Goal: Task Accomplishment & Management: Complete application form

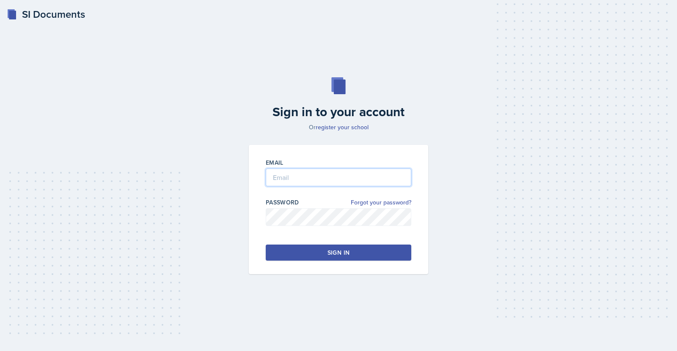
click at [323, 181] on input "email" at bounding box center [338, 178] width 145 height 18
type input "[EMAIL_ADDRESS][DOMAIN_NAME]"
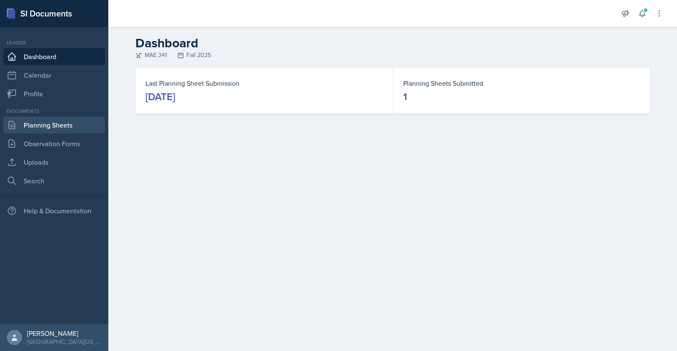
click at [50, 124] on link "Planning Sheets" at bounding box center [53, 125] width 101 height 17
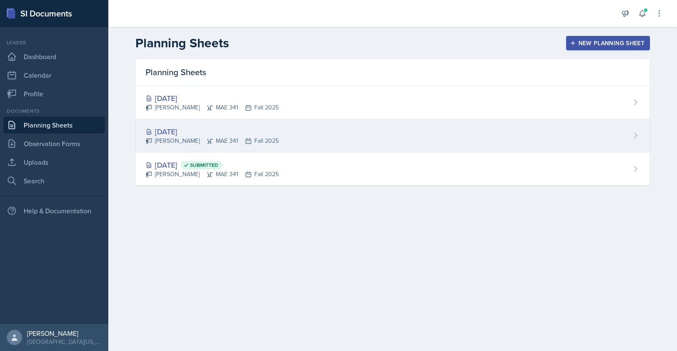
click at [195, 132] on div "[DATE]" at bounding box center [211, 131] width 133 height 11
click at [195, 132] on main "Planning Sheets New Planning Sheet Planning Sheets [DATE] [PERSON_NAME] MAE 341…" at bounding box center [392, 189] width 568 height 324
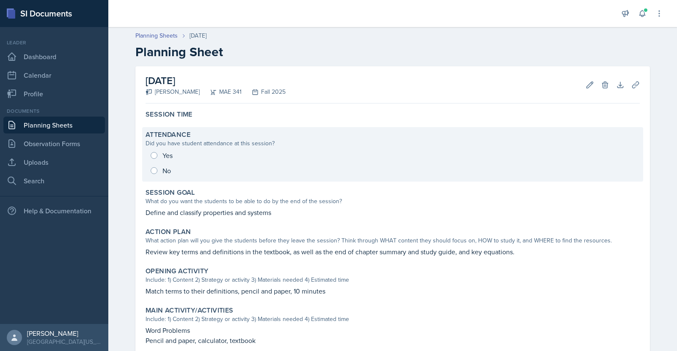
click at [156, 156] on div "Yes No" at bounding box center [392, 163] width 494 height 30
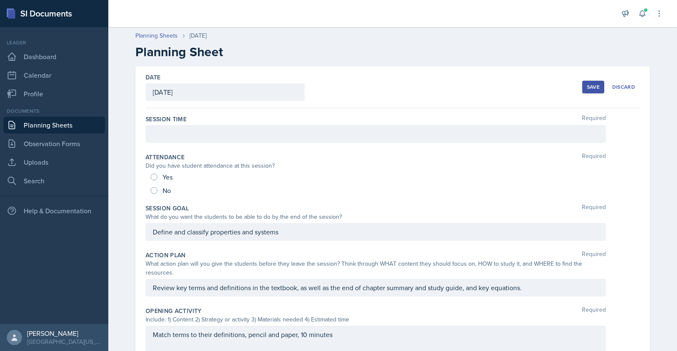
click at [155, 177] on div "Yes" at bounding box center [163, 177] width 24 height 14
click at [151, 174] on div "Yes" at bounding box center [163, 177] width 24 height 14
click at [151, 177] on input "Yes" at bounding box center [154, 177] width 7 height 7
radio input "true"
click at [195, 137] on div at bounding box center [375, 134] width 460 height 18
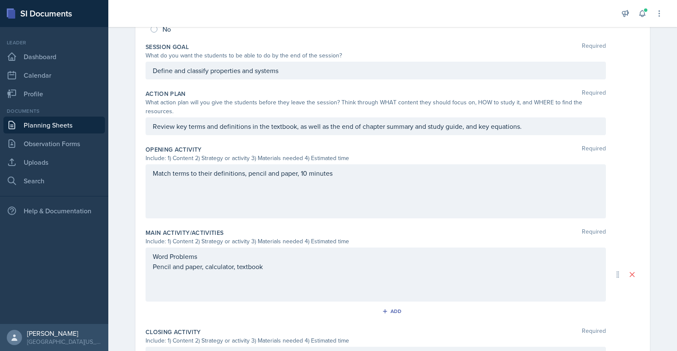
scroll to position [177, 0]
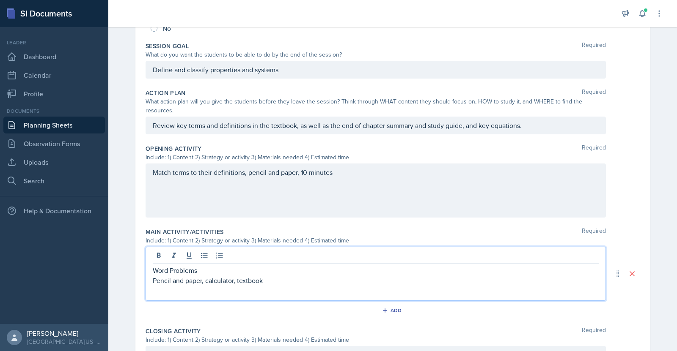
click at [274, 266] on div "Word Problems Pencil and paper, calculator, textbook" at bounding box center [376, 281] width 446 height 30
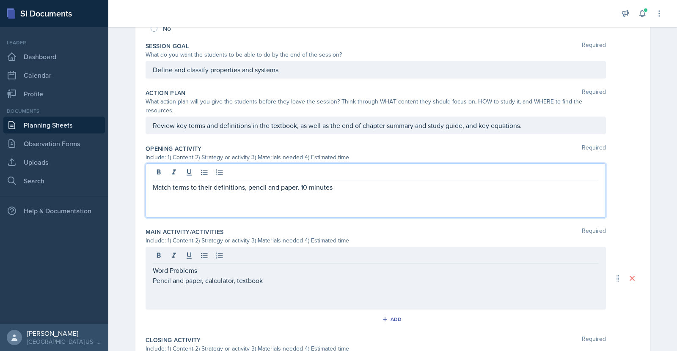
click at [304, 164] on div "Match terms to their definitions, pencil and paper, 10 minutes" at bounding box center [375, 191] width 460 height 54
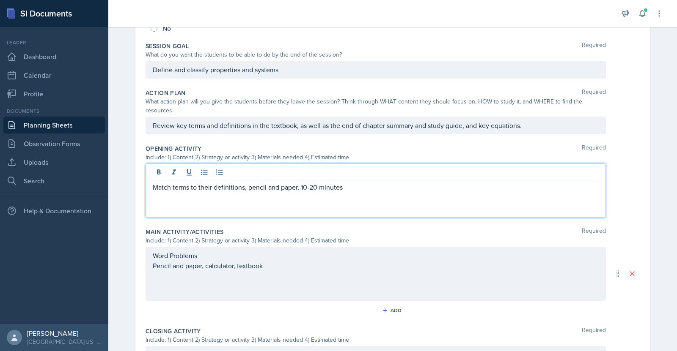
click at [288, 261] on div "Word Problems Pencil and paper, calculator, textbook" at bounding box center [376, 271] width 446 height 41
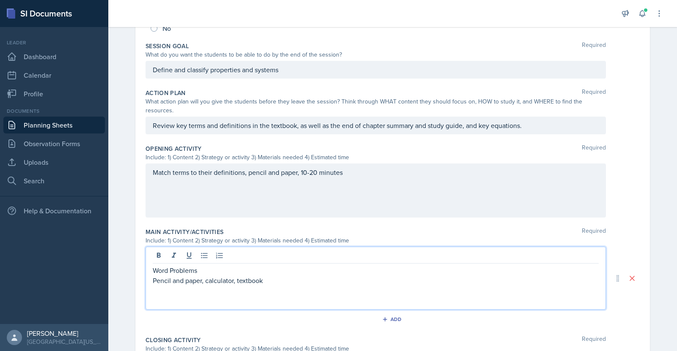
click at [252, 286] on p at bounding box center [376, 291] width 446 height 10
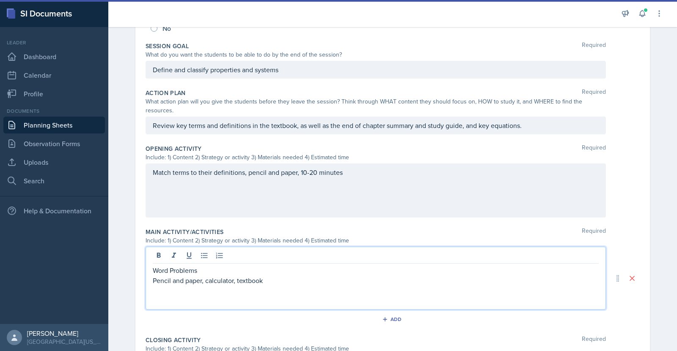
click at [315, 164] on div "Match terms to their definitions, pencil and paper, 10-20 minutes" at bounding box center [375, 191] width 460 height 54
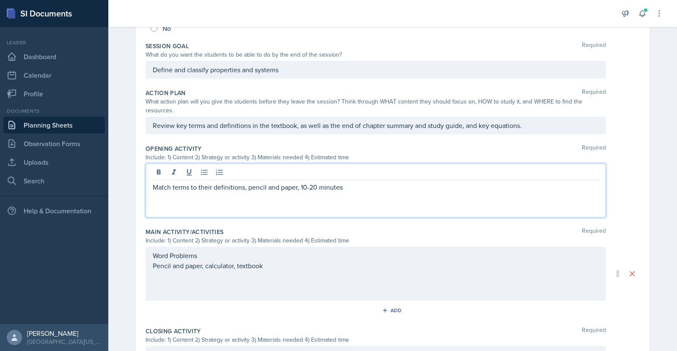
click at [311, 182] on p "Match terms to their definitions, pencil and paper, 10-20 minutes" at bounding box center [376, 187] width 446 height 10
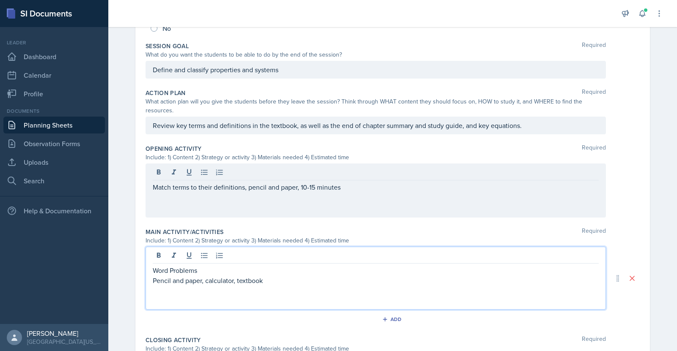
click at [256, 270] on div "Word Problems Pencil and paper, calculator, textbook" at bounding box center [376, 286] width 446 height 41
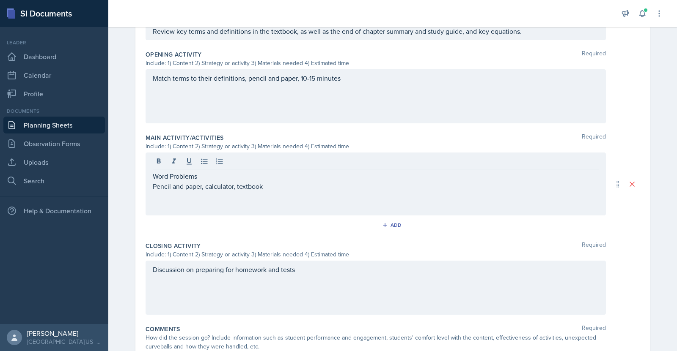
scroll to position [250, 0]
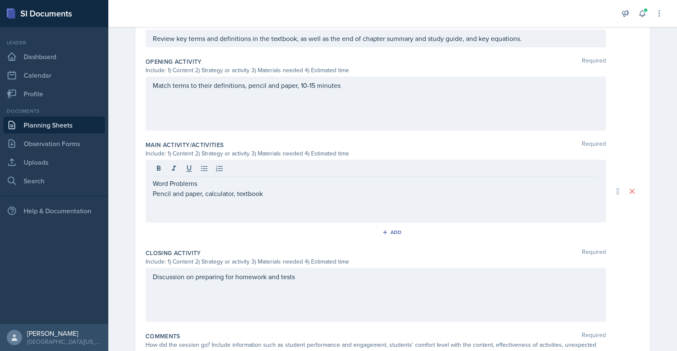
click at [242, 199] on p at bounding box center [376, 204] width 446 height 10
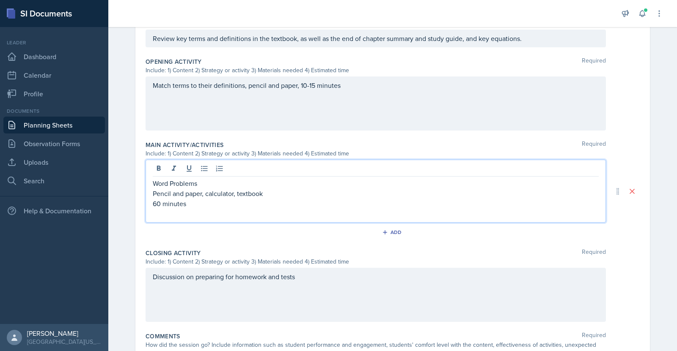
click at [159, 199] on p "60 minutes" at bounding box center [376, 204] width 446 height 10
click at [291, 281] on div "Discussion on preparing for homework and tests" at bounding box center [375, 295] width 460 height 54
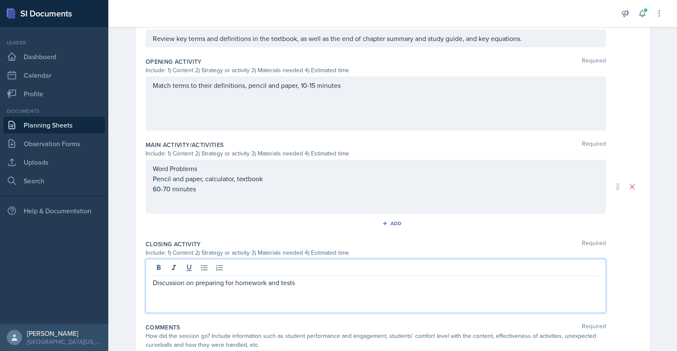
scroll to position [264, 0]
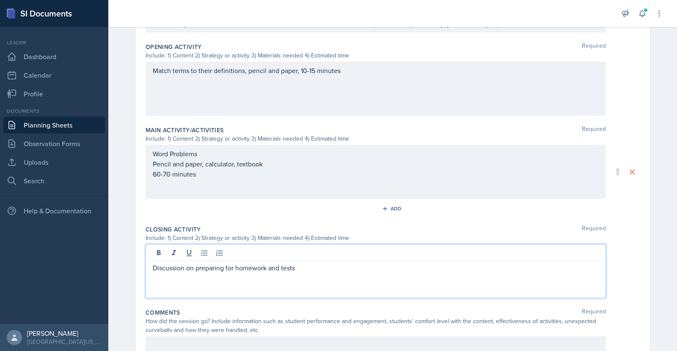
click at [308, 263] on p "Discussion on preparing for homework and tests" at bounding box center [376, 268] width 446 height 10
click at [153, 273] on p "paper, textbook" at bounding box center [376, 278] width 446 height 10
click at [222, 283] on p at bounding box center [376, 288] width 446 height 10
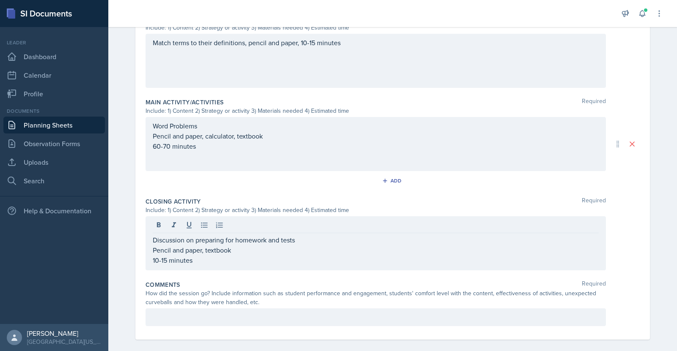
scroll to position [307, 0]
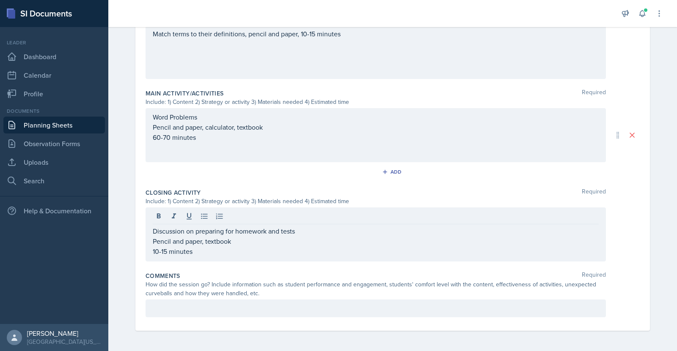
click at [305, 306] on p at bounding box center [376, 309] width 446 height 10
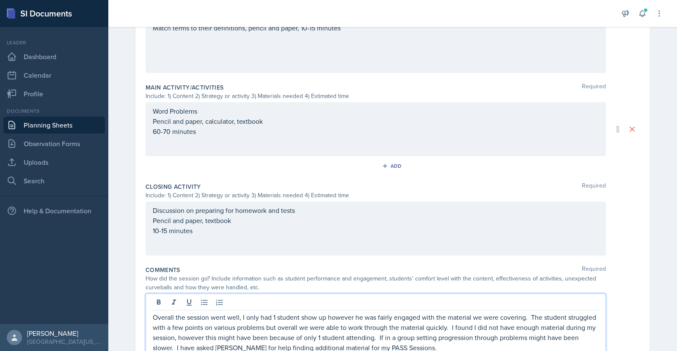
click at [322, 313] on p "Overall the session went well, I only had 1 student show up however he was fair…" at bounding box center [376, 333] width 446 height 41
click at [236, 313] on p "Overall the session went well, I only had 1 student attend, however he was fair…" at bounding box center [376, 333] width 446 height 41
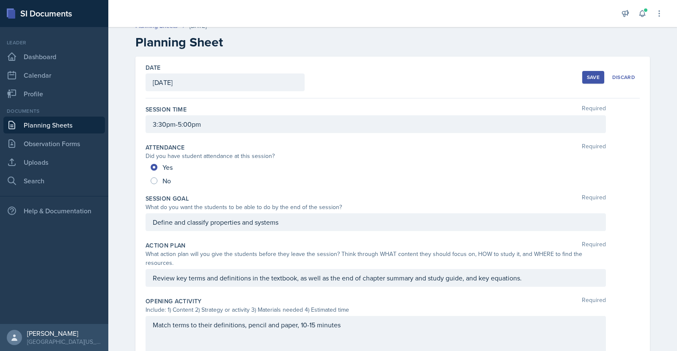
scroll to position [0, 0]
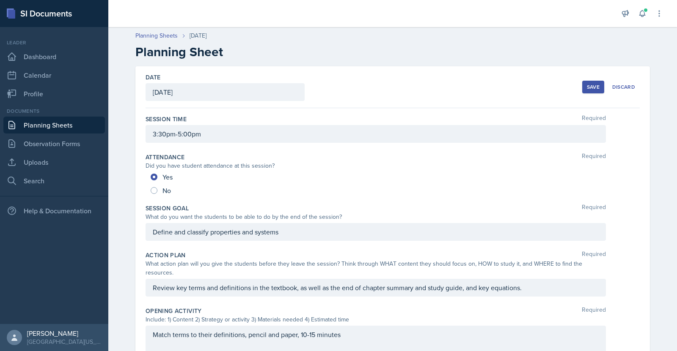
click at [589, 85] on div "Save" at bounding box center [593, 87] width 13 height 7
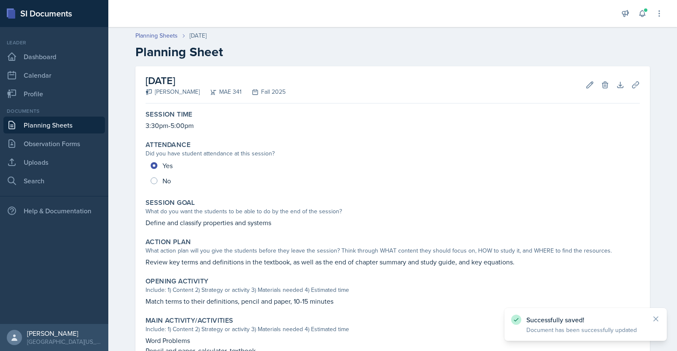
click at [52, 129] on link "Planning Sheets" at bounding box center [53, 125] width 101 height 17
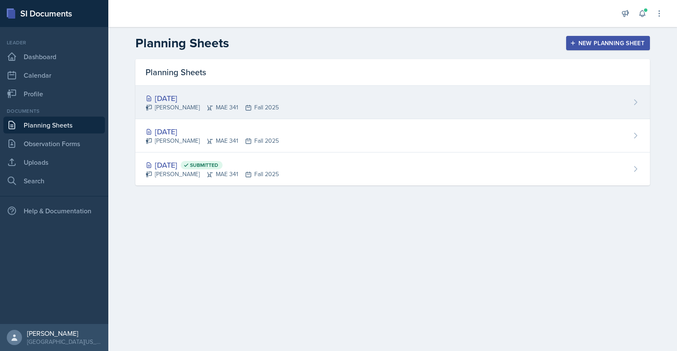
click at [193, 98] on div "[DATE]" at bounding box center [211, 98] width 133 height 11
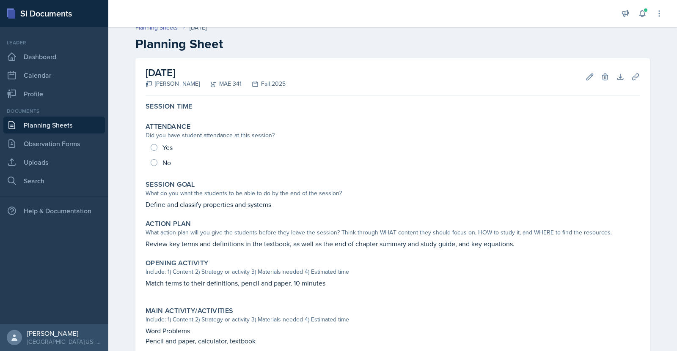
scroll to position [6, 0]
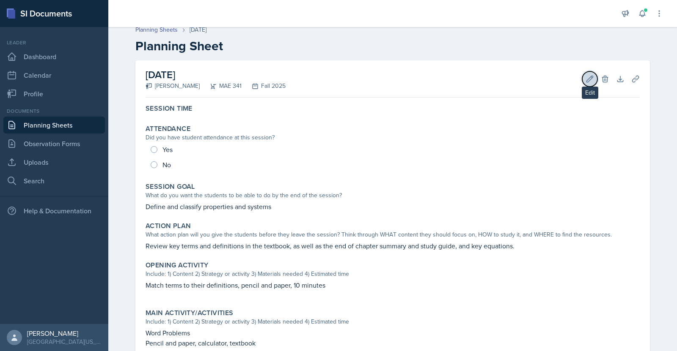
click at [587, 78] on icon at bounding box center [590, 79] width 6 height 6
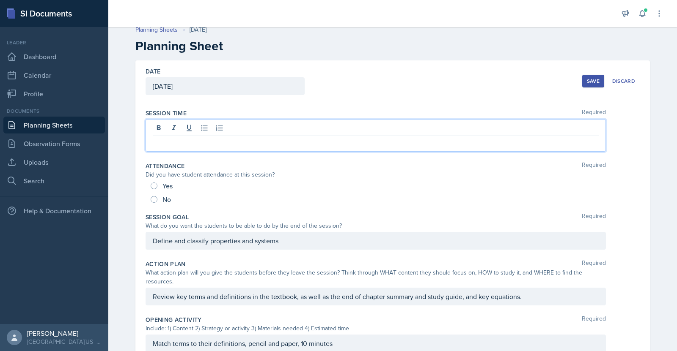
click at [349, 123] on div at bounding box center [375, 135] width 460 height 33
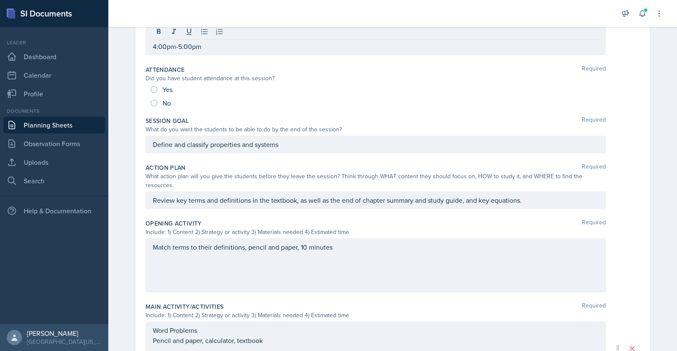
scroll to position [103, 0]
click at [408, 242] on p "Match terms to their definitions, pencil and paper, 10 minutes" at bounding box center [376, 247] width 446 height 10
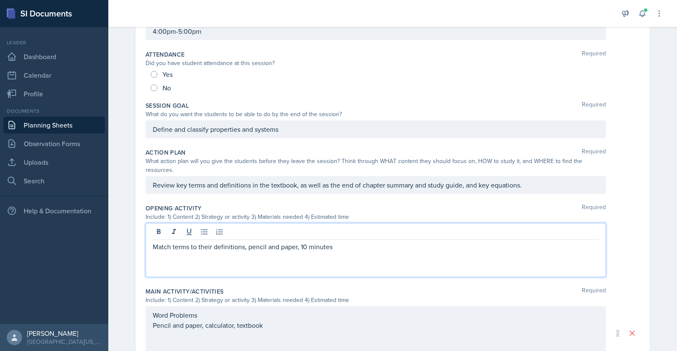
click at [302, 242] on p "Match terms to their definitions, pencil and paper, 10 minutes" at bounding box center [376, 247] width 446 height 10
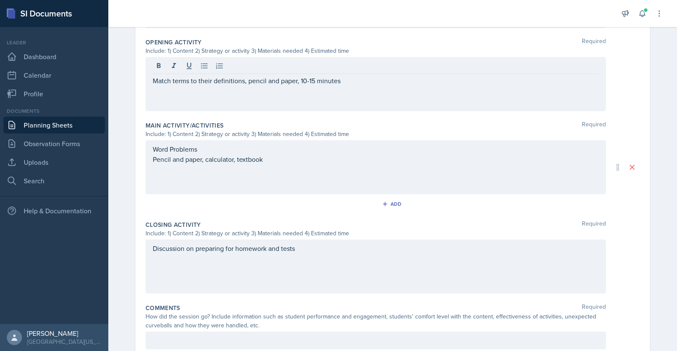
scroll to position [272, 0]
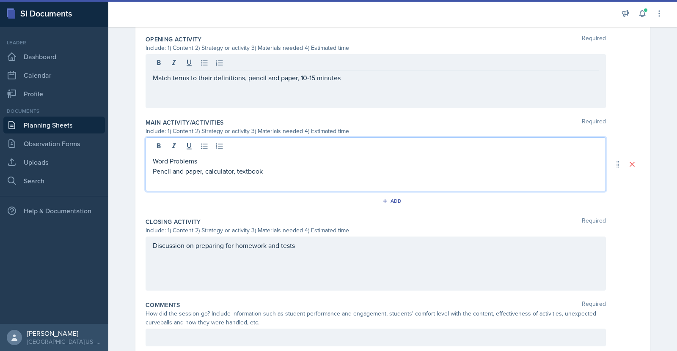
click at [271, 156] on div "Word Problems Pencil and paper, calculator, textbook" at bounding box center [376, 171] width 446 height 30
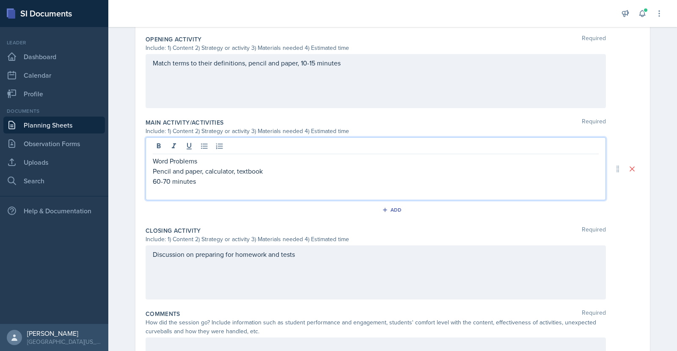
click at [305, 246] on div "Discussion on preparing for homework and tests" at bounding box center [375, 273] width 460 height 54
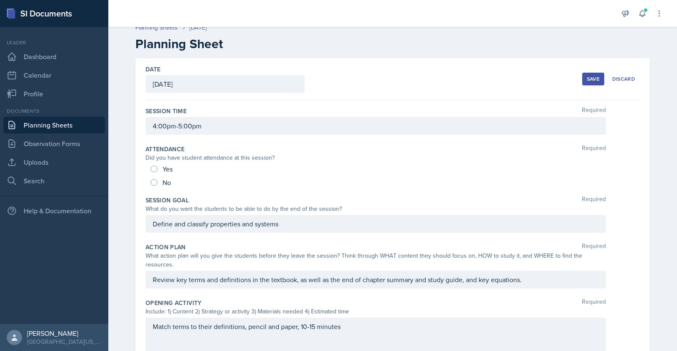
scroll to position [0, 0]
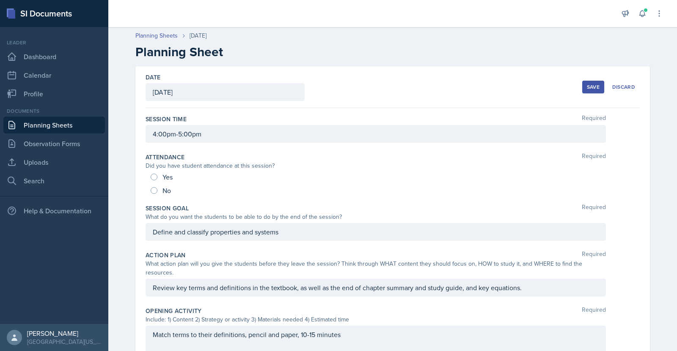
click at [589, 87] on div "Save" at bounding box center [593, 87] width 13 height 7
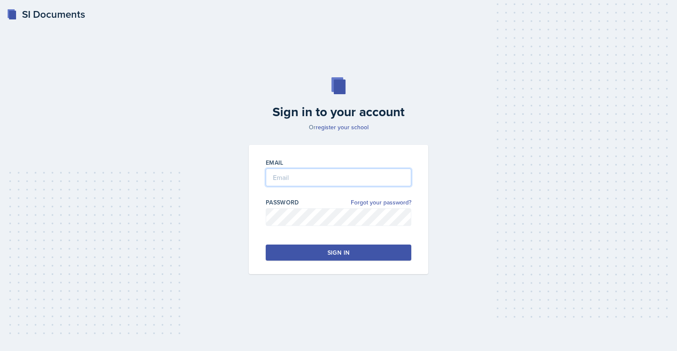
click at [287, 173] on input "email" at bounding box center [338, 178] width 145 height 18
type input "[EMAIL_ADDRESS][DOMAIN_NAME]"
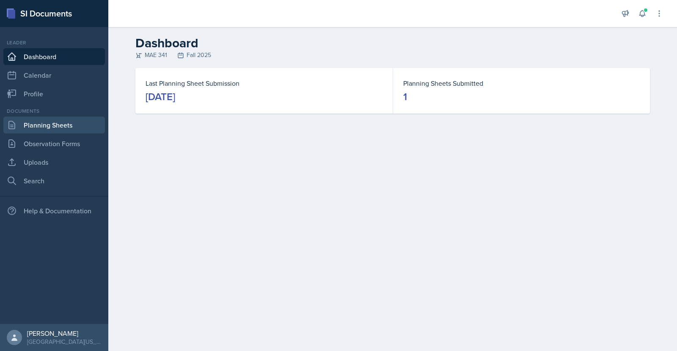
click at [49, 124] on link "Planning Sheets" at bounding box center [53, 125] width 101 height 17
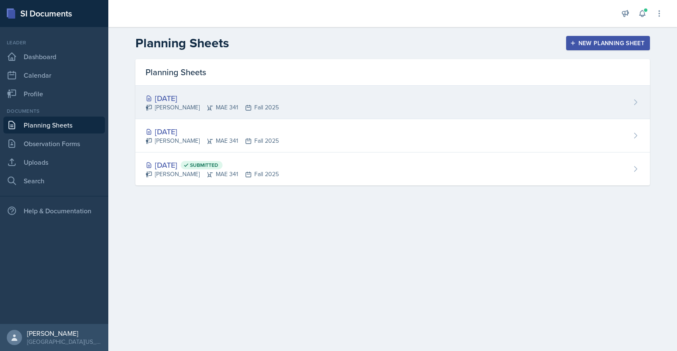
click at [181, 99] on div "[DATE]" at bounding box center [211, 98] width 133 height 11
click at [181, 99] on main "Planning Sheets New Planning Sheet Planning Sheets [DATE] [PERSON_NAME] MAE 341…" at bounding box center [392, 189] width 568 height 324
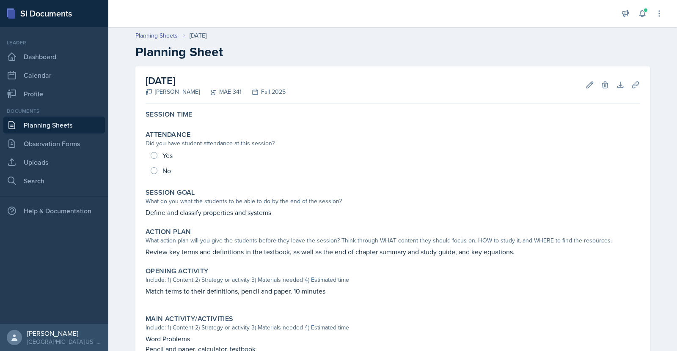
click at [48, 132] on link "Planning Sheets" at bounding box center [53, 125] width 101 height 17
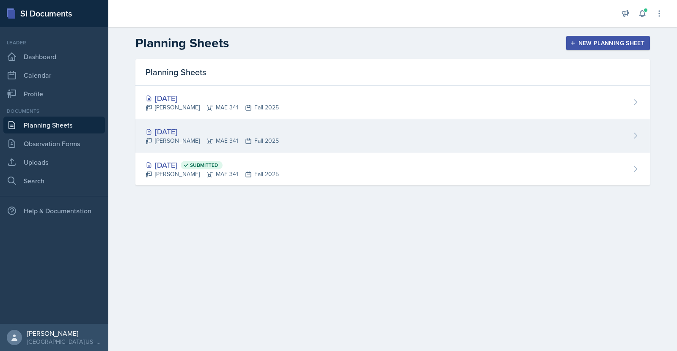
click at [194, 132] on div "[DATE]" at bounding box center [211, 131] width 133 height 11
